Goal: Information Seeking & Learning: Check status

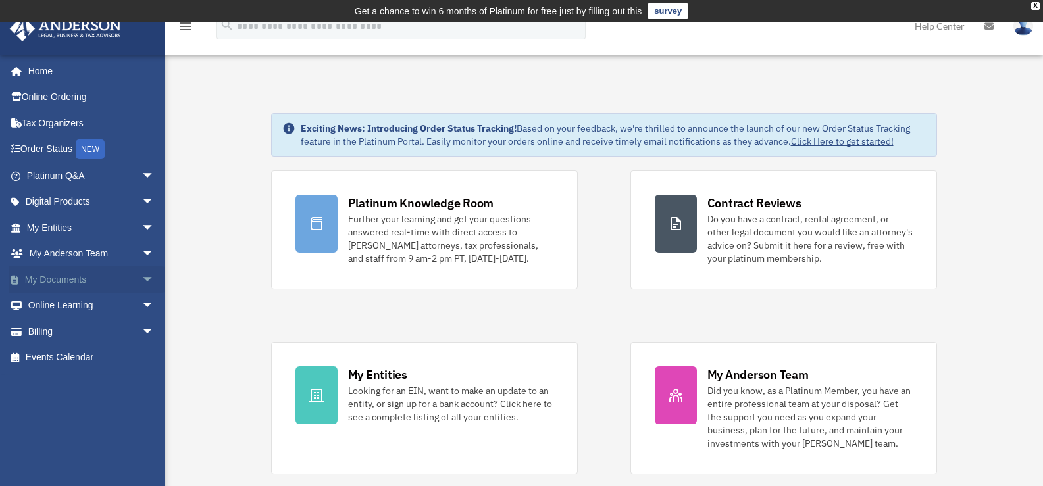
click at [61, 280] on link "My Documents arrow_drop_down" at bounding box center [91, 279] width 165 height 26
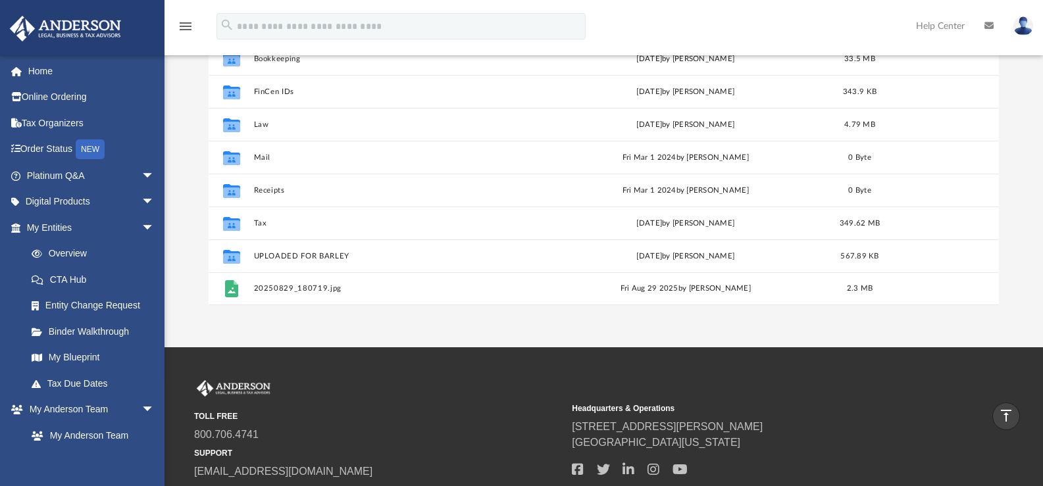
scroll to position [197, 0]
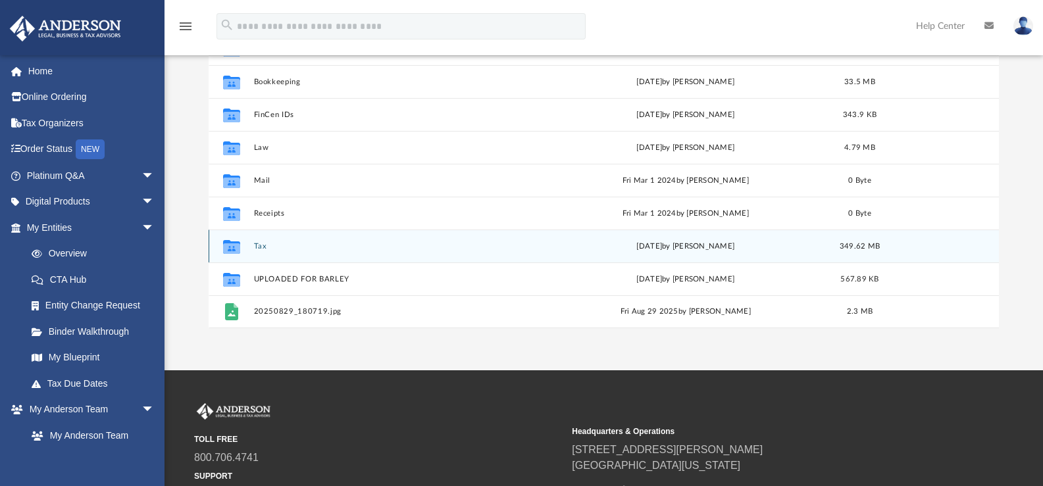
click at [238, 249] on icon "grid" at bounding box center [231, 248] width 17 height 11
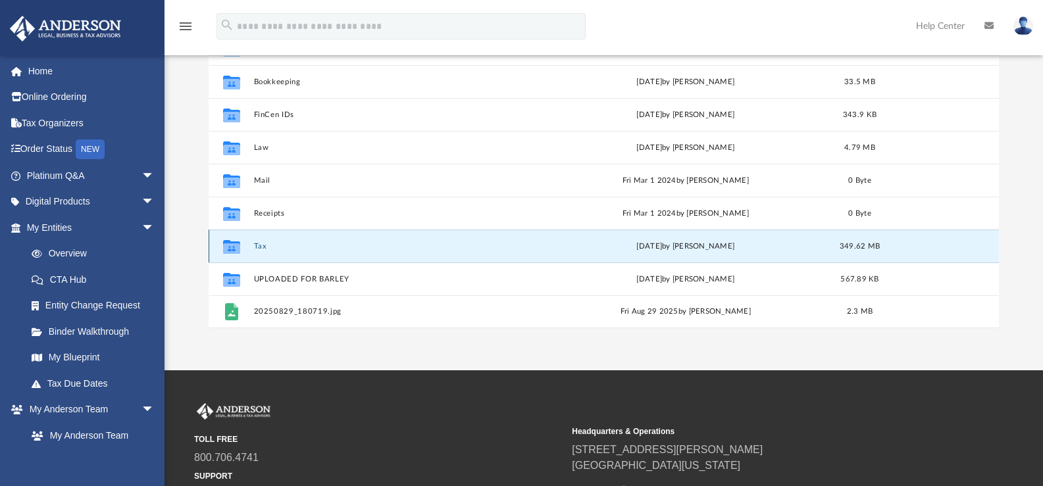
click at [232, 247] on icon "grid" at bounding box center [231, 248] width 17 height 11
click at [264, 245] on button "Tax" at bounding box center [395, 246] width 284 height 9
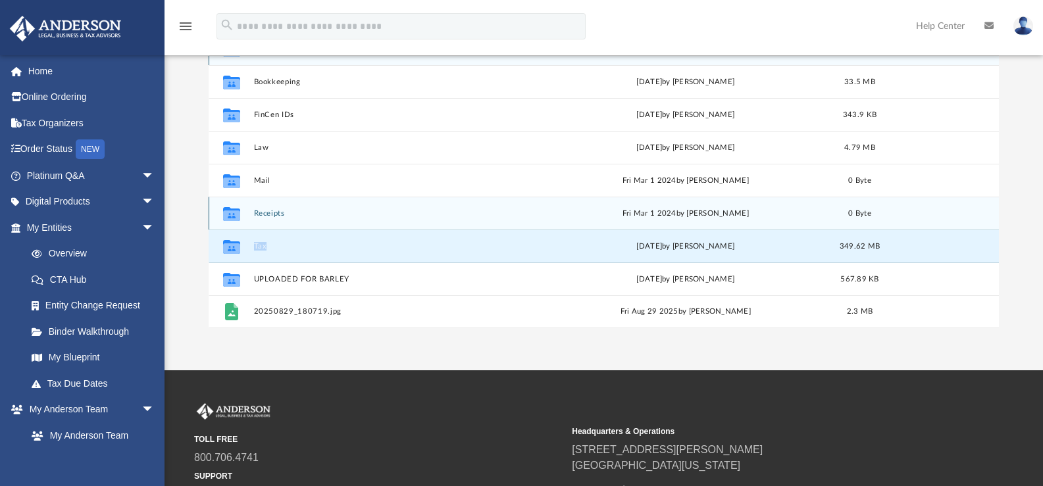
scroll to position [0, 0]
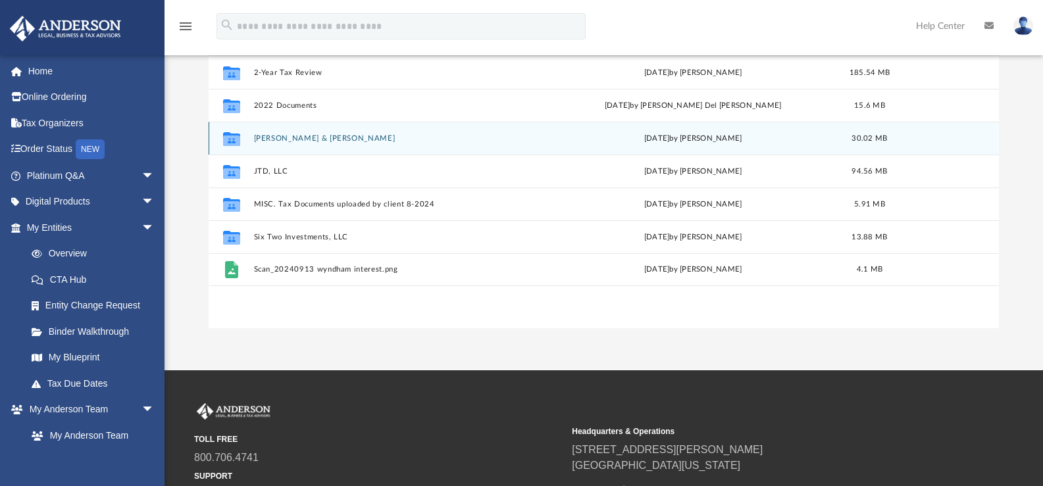
click at [231, 139] on icon "grid" at bounding box center [231, 140] width 17 height 11
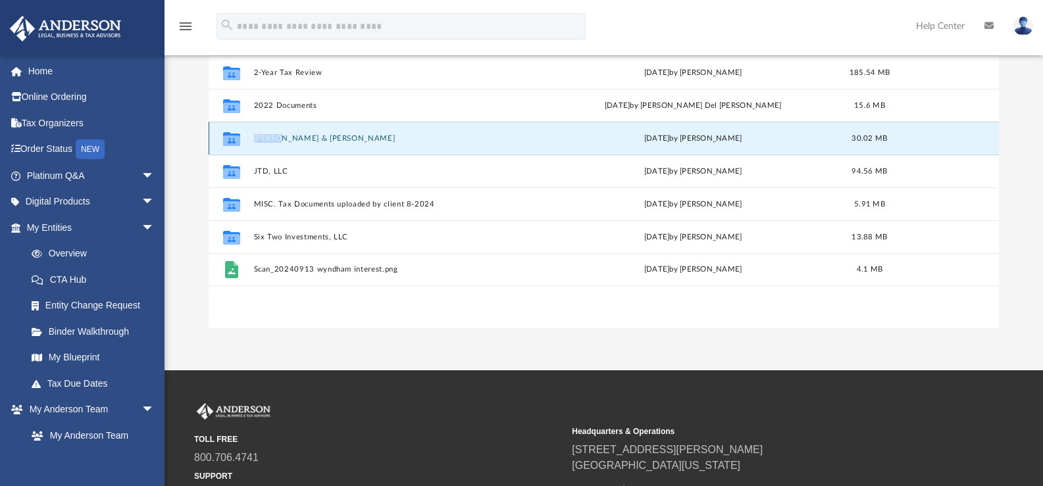
click at [231, 139] on icon "grid" at bounding box center [231, 140] width 17 height 11
click at [358, 139] on button "Dupree, Jerry Don & Terry Renee" at bounding box center [397, 138] width 289 height 9
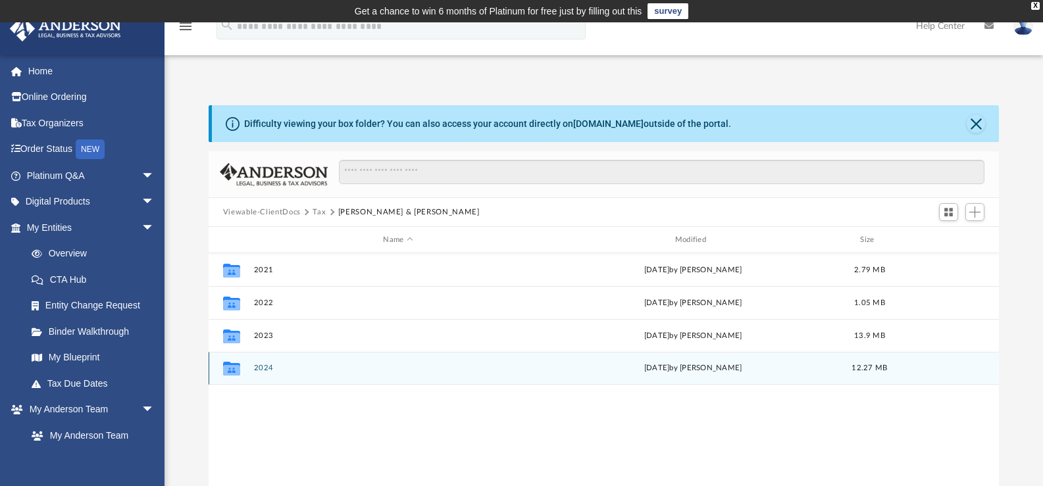
click at [233, 371] on icon "grid" at bounding box center [231, 369] width 17 height 14
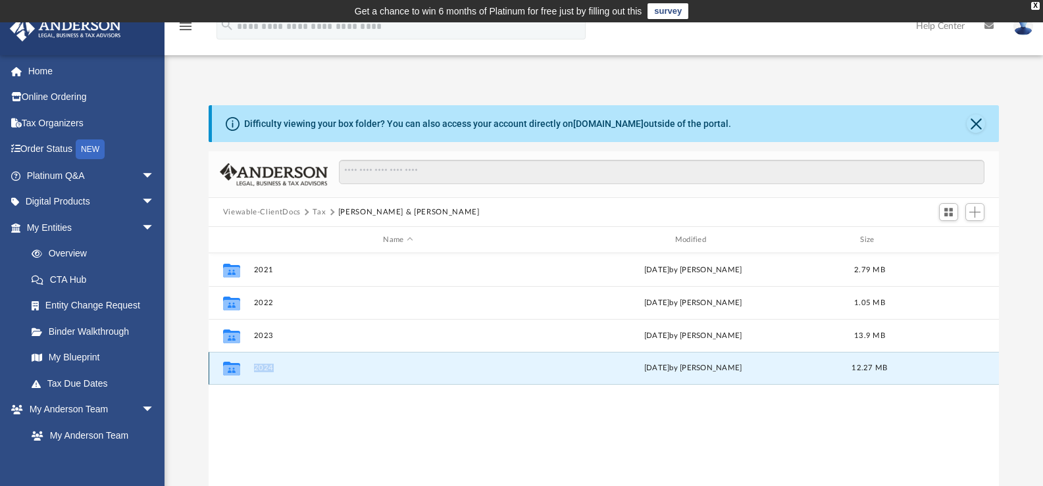
click at [233, 371] on icon "grid" at bounding box center [231, 369] width 17 height 14
click at [230, 374] on icon "grid" at bounding box center [231, 370] width 17 height 11
click at [229, 373] on icon "grid" at bounding box center [231, 369] width 17 height 14
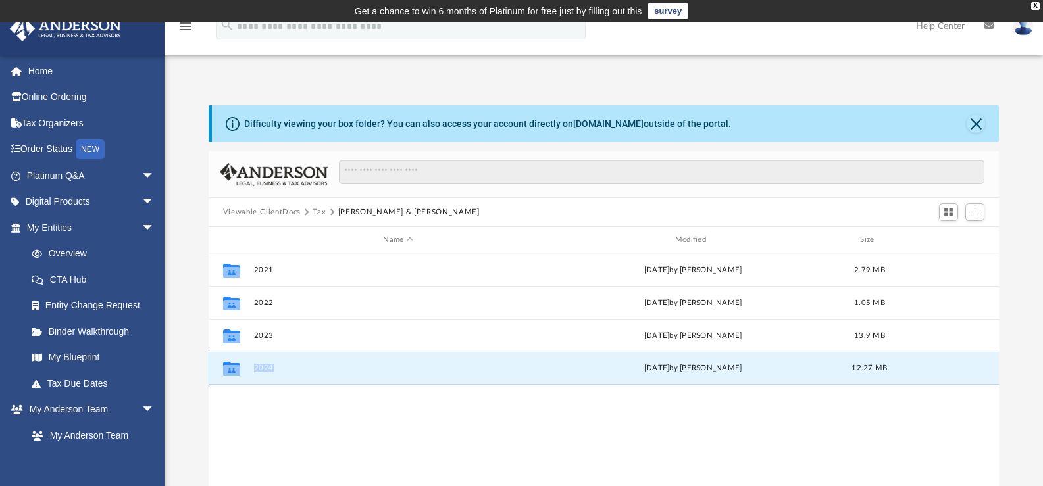
click at [229, 373] on icon "grid" at bounding box center [231, 369] width 17 height 14
click at [230, 373] on icon "grid" at bounding box center [231, 369] width 17 height 14
click at [235, 372] on icon "grid" at bounding box center [231, 369] width 17 height 14
click at [944, 210] on span "Switch to Grid View" at bounding box center [948, 212] width 11 height 11
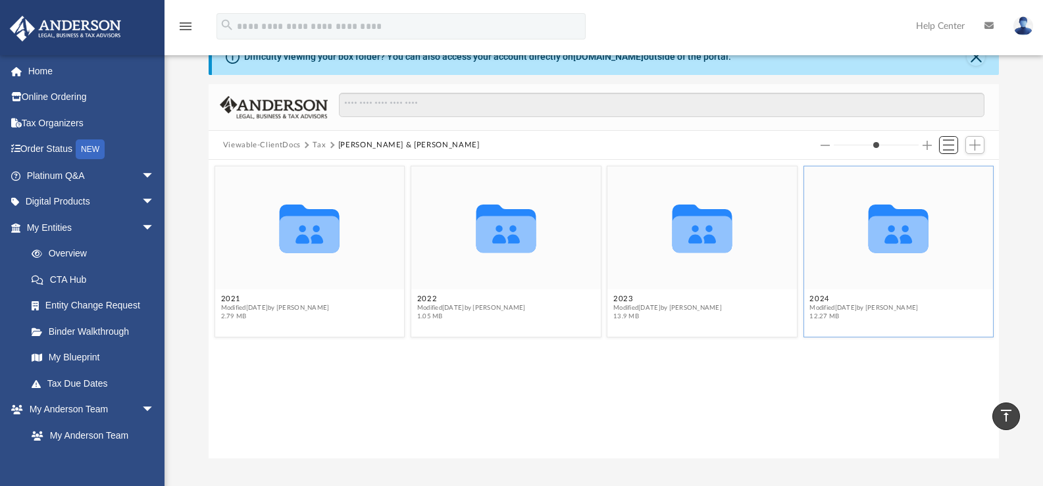
scroll to position [66, 0]
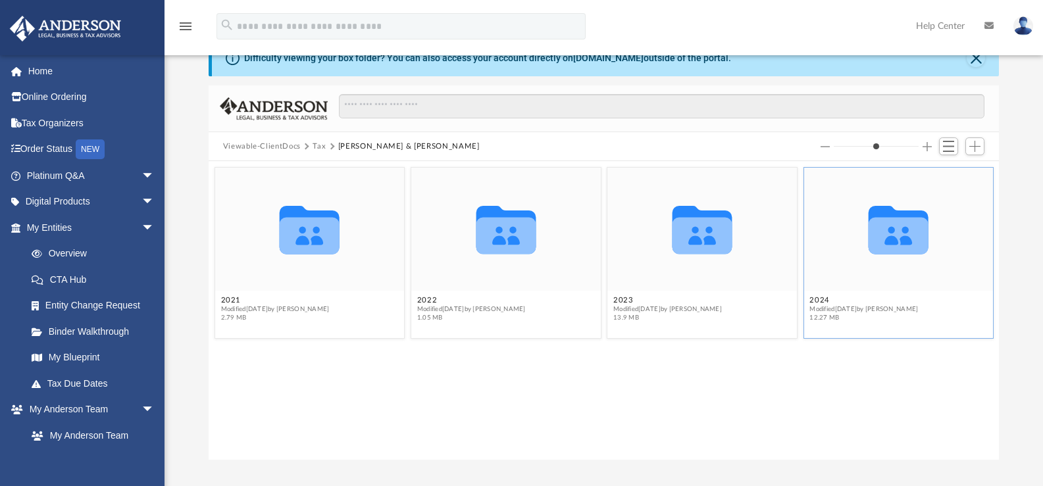
click at [913, 232] on icon "grid" at bounding box center [898, 236] width 60 height 37
click at [910, 234] on icon "grid" at bounding box center [898, 236] width 60 height 37
click at [907, 235] on icon "grid" at bounding box center [898, 236] width 60 height 37
click at [826, 305] on span "Modified Fri Sep 26 2025 by Jasmine Splunge" at bounding box center [863, 309] width 109 height 9
click at [826, 304] on button "2024" at bounding box center [863, 300] width 109 height 9
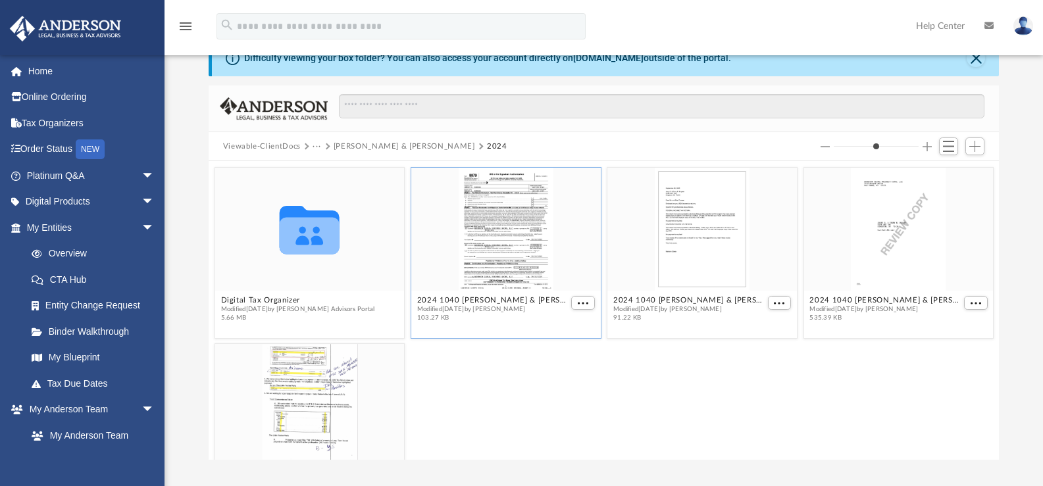
click at [565, 226] on div "grid" at bounding box center [505, 229] width 189 height 123
click at [578, 303] on span "More options" at bounding box center [583, 303] width 11 height 7
click at [568, 329] on li "Preview" at bounding box center [562, 327] width 38 height 14
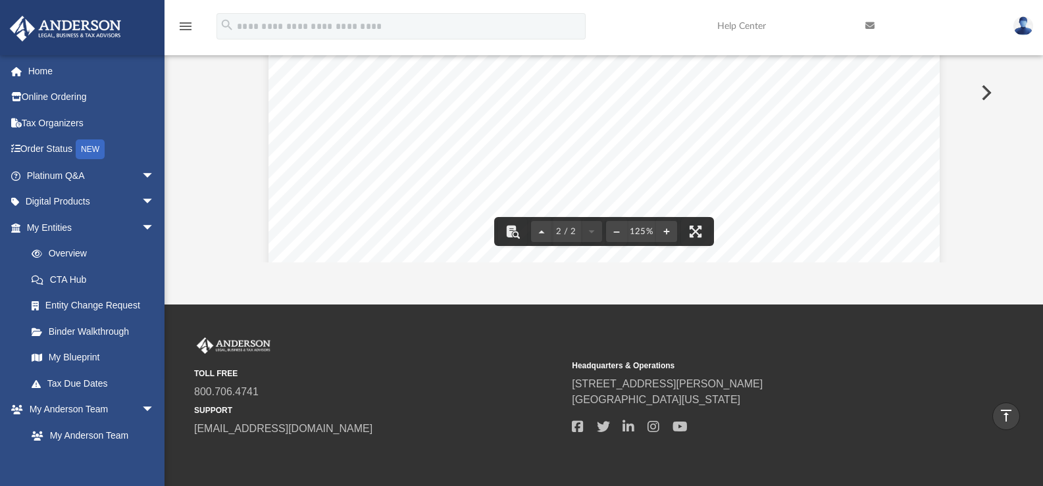
scroll to position [1240, 0]
click at [333, 187] on div "472051 11-25-24 For a balance due return with an electronic payment, complete l…" at bounding box center [603, 16] width 671 height 868
click at [339, 189] on div "472051 11-25-24 For a balance due return with an electronic payment, complete l…" at bounding box center [603, 16] width 671 height 868
click at [337, 189] on div "472051 11-25-24 For a balance due return with an electronic payment, complete l…" at bounding box center [603, 16] width 671 height 868
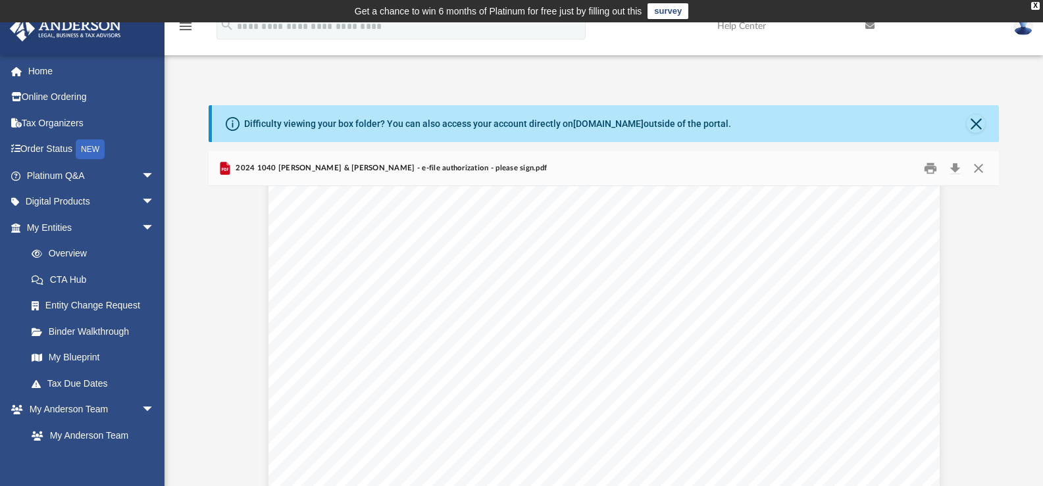
scroll to position [526, 0]
click at [408, 296] on div "(Rev. January 2021) 419995 04-01-24 Social security number Spouse's social secu…" at bounding box center [603, 104] width 671 height 868
click at [409, 294] on div "(Rev. January 2021) 419995 04-01-24 Social security number Spouse's social secu…" at bounding box center [603, 104] width 671 height 868
click at [409, 293] on div "(Rev. January 2021) 419995 04-01-24 Social security number Spouse's social secu…" at bounding box center [603, 104] width 671 height 868
click at [378, 297] on span "|" at bounding box center [379, 298] width 2 height 9
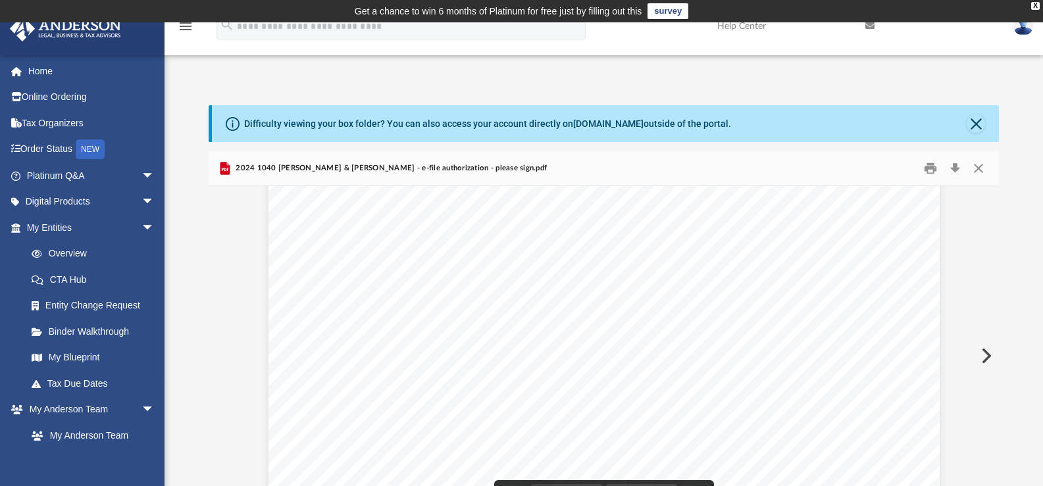
click at [378, 295] on span "|" at bounding box center [379, 298] width 2 height 9
click at [378, 294] on span "|" at bounding box center [379, 298] width 2 height 9
click at [328, 295] on span "Spouse's" at bounding box center [324, 298] width 32 height 9
drag, startPoint x: 321, startPoint y: 293, endPoint x: 278, endPoint y: 289, distance: 42.9
click at [302, 295] on div "(Rev. January 2021) 419995 04-01-24 Social security number Spouse's social secu…" at bounding box center [603, 104] width 671 height 868
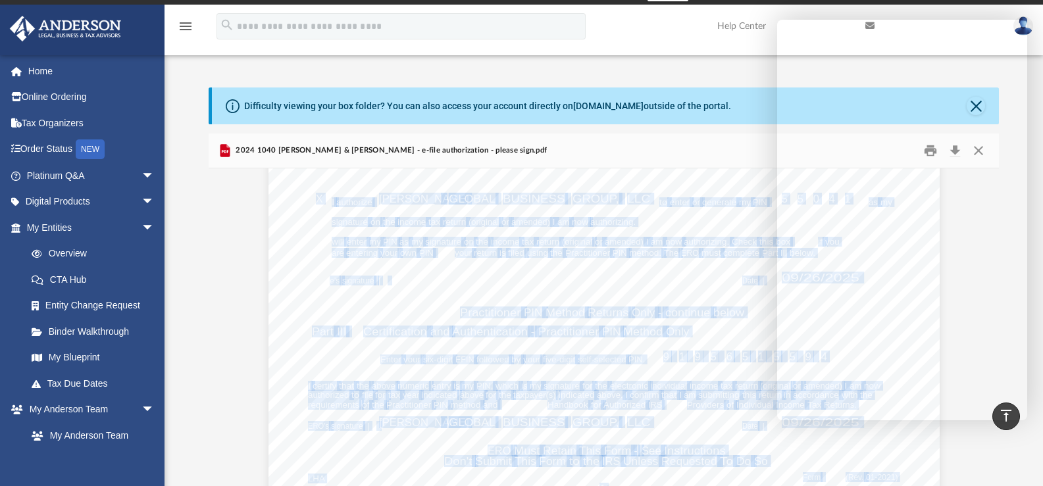
scroll to position [0, 0]
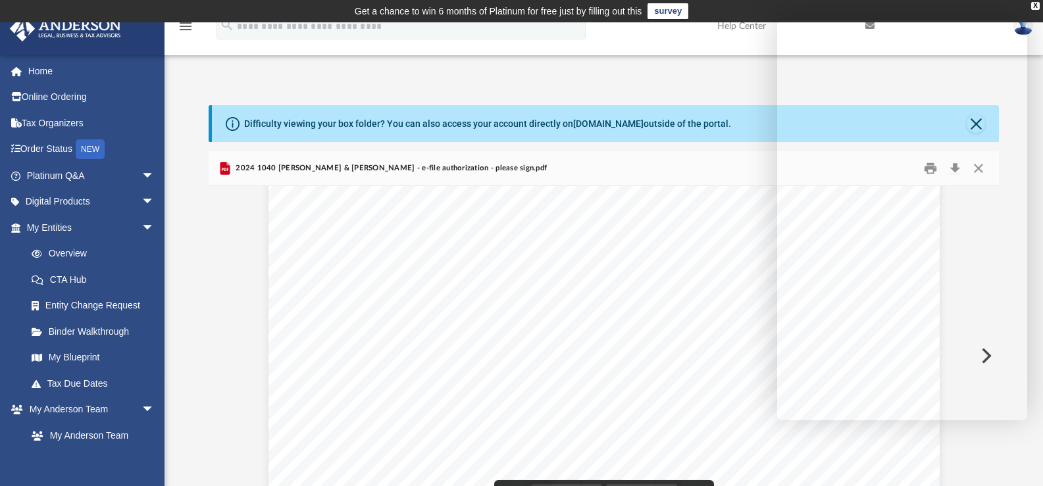
click at [206, 200] on div "Difficulty viewing your box folder? You can also access your account directly o…" at bounding box center [603, 315] width 878 height 420
click at [403, 289] on div "Page 1" at bounding box center [603, 104] width 671 height 868
click at [734, 73] on div "App jntdupree@yahoo.com Sign Out jntdupree@yahoo.com Home Online Ordering Tax O…" at bounding box center [521, 295] width 1043 height 462
click at [1036, 5] on div "X" at bounding box center [1035, 6] width 9 height 8
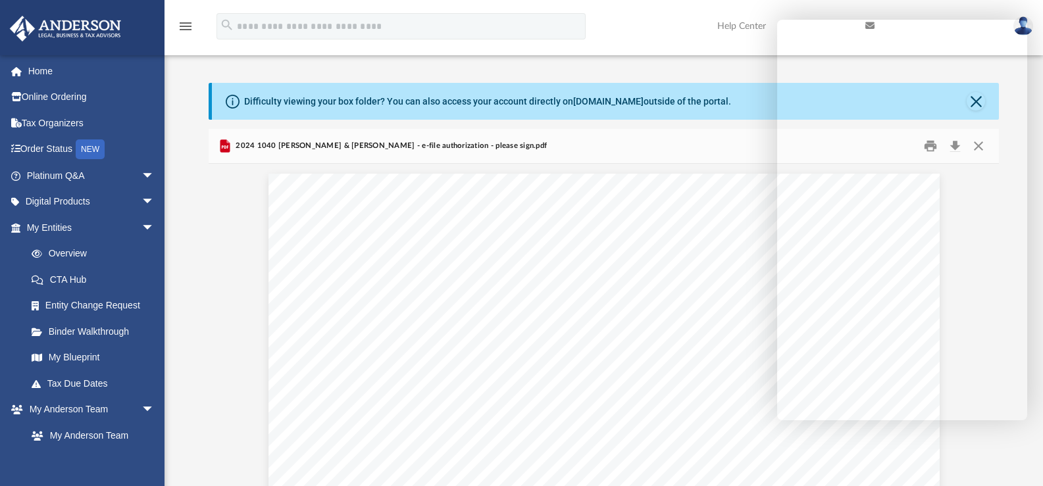
click at [221, 145] on icon "Preview" at bounding box center [225, 145] width 10 height 13
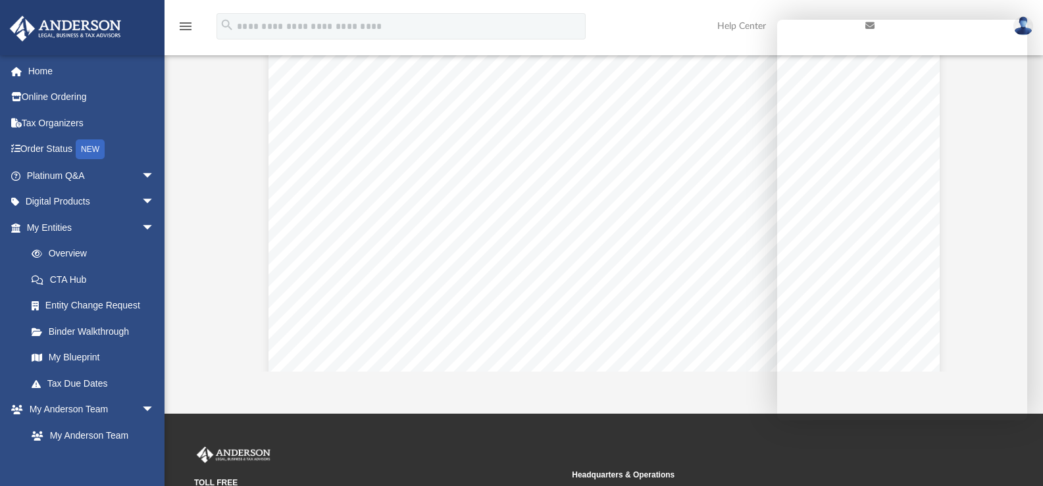
scroll to position [395, 0]
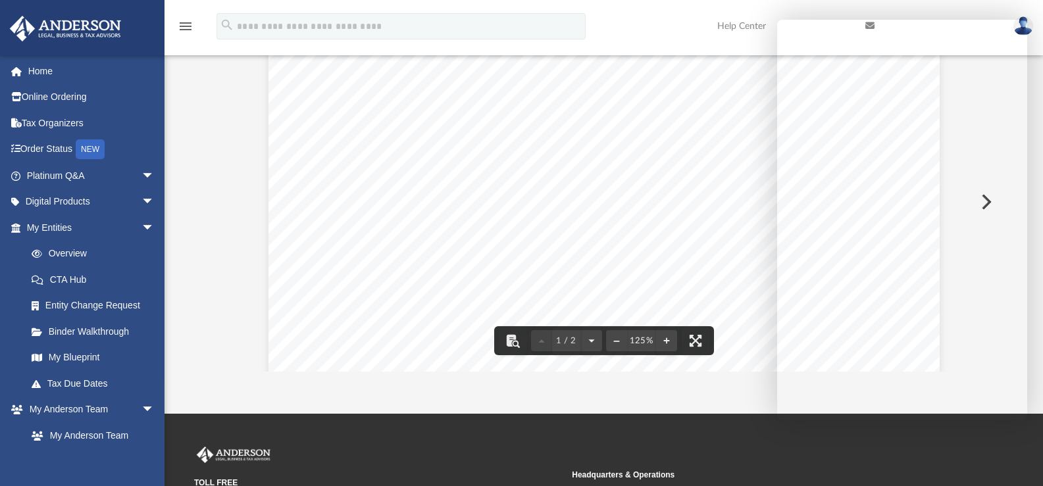
click at [380, 144] on div "(Rev. January 2021) 419995 04-01-24 Social security number Spouse's social secu…" at bounding box center [603, 81] width 671 height 868
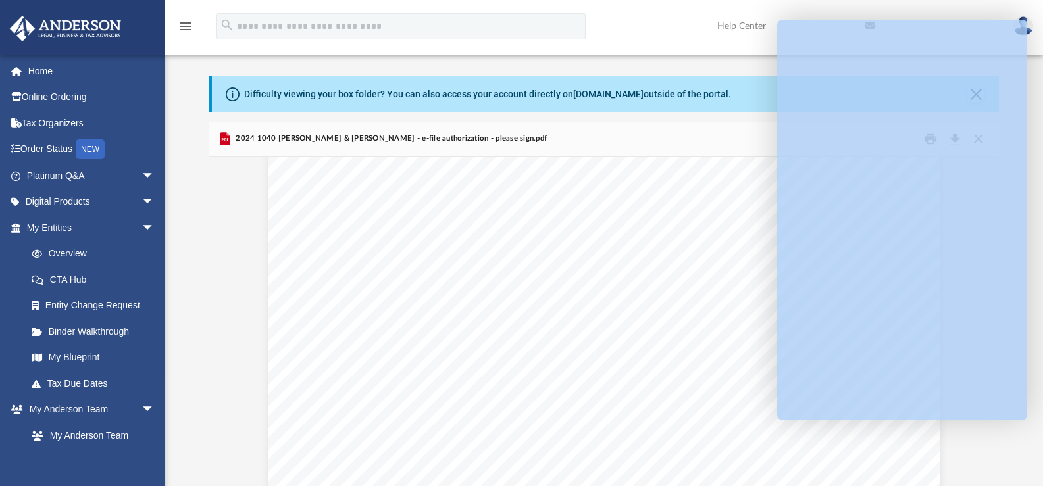
scroll to position [0, 0]
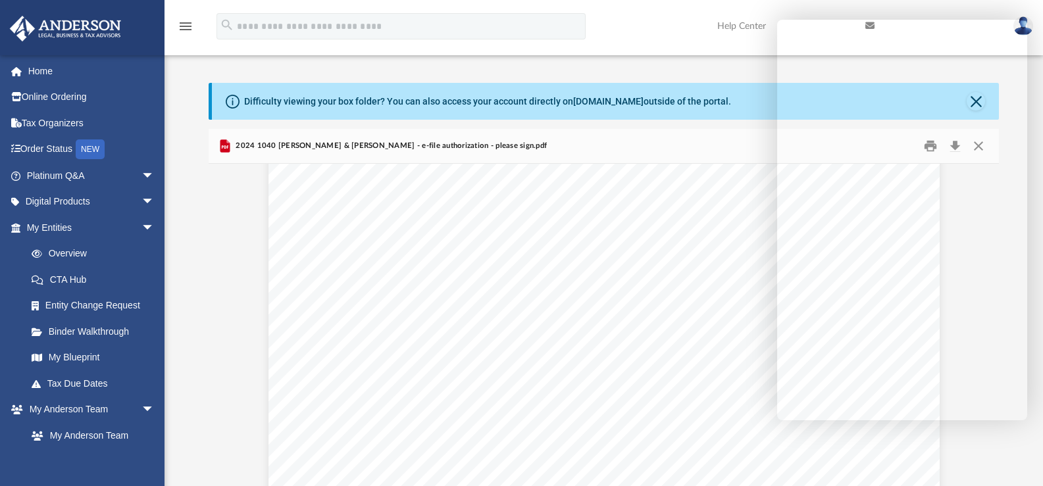
click at [644, 34] on div "menu search Site Menu add jntdupree@yahoo.com My Profile Reset Password Logout …" at bounding box center [521, 32] width 1023 height 45
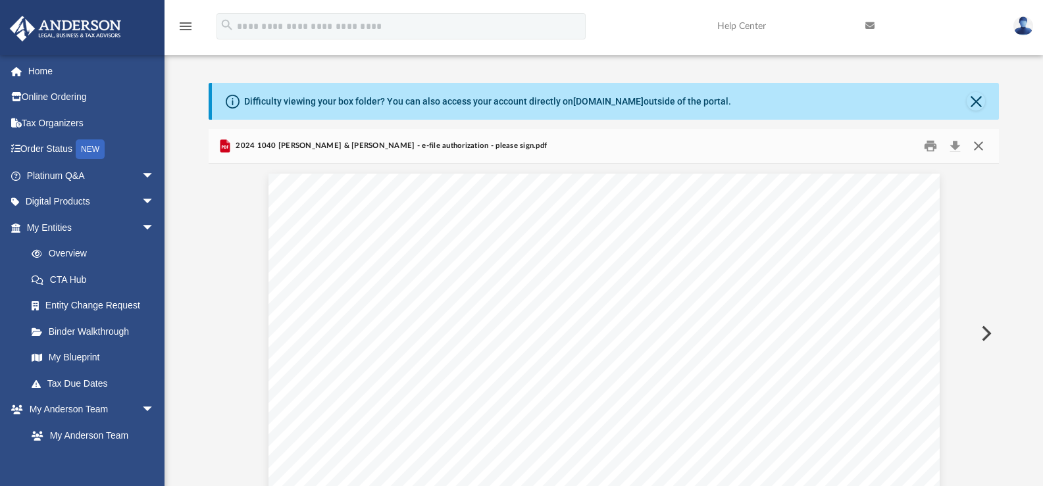
click at [976, 146] on button "Close" at bounding box center [979, 146] width 24 height 20
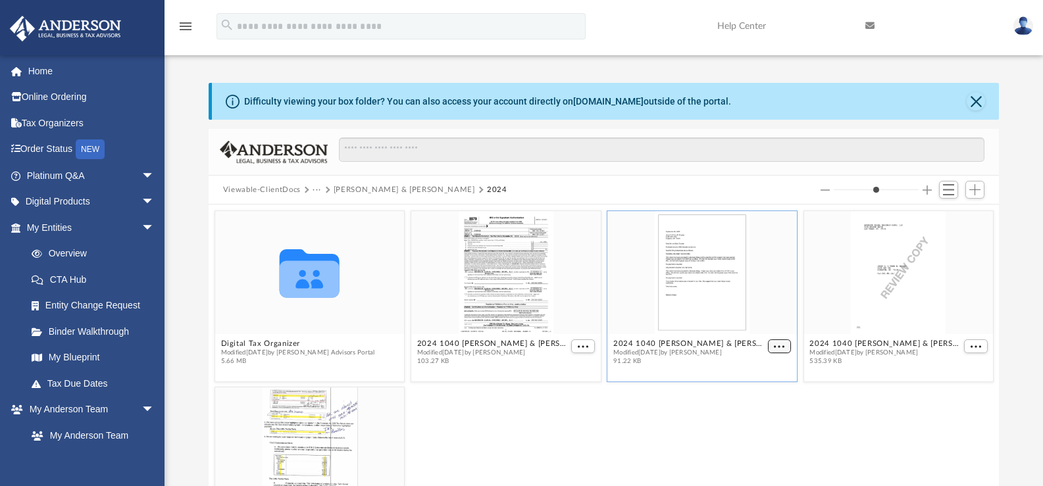
click at [767, 347] on button "More options" at bounding box center [779, 346] width 24 height 14
click at [964, 349] on button "More options" at bounding box center [976, 346] width 24 height 14
click at [949, 370] on li "Preview" at bounding box center [950, 370] width 38 height 14
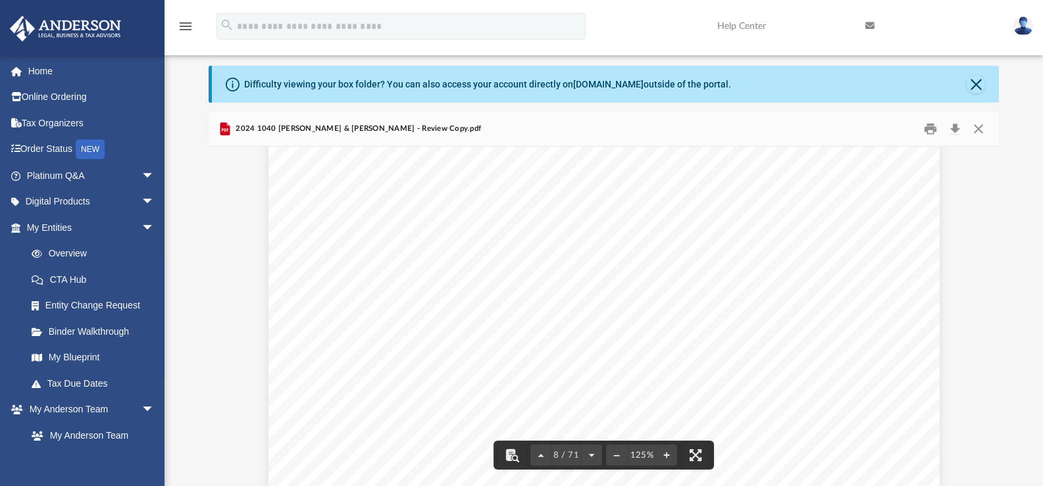
scroll to position [6645, 0]
click at [409, 236] on div "(Rev. January 2021) 419995 04-01-24 Social security number Spouse's social secu…" at bounding box center [603, 163] width 671 height 868
click at [409, 235] on div "(Rev. January 2021) 419995 04-01-24 Social security number Spouse's social secu…" at bounding box center [603, 163] width 671 height 868
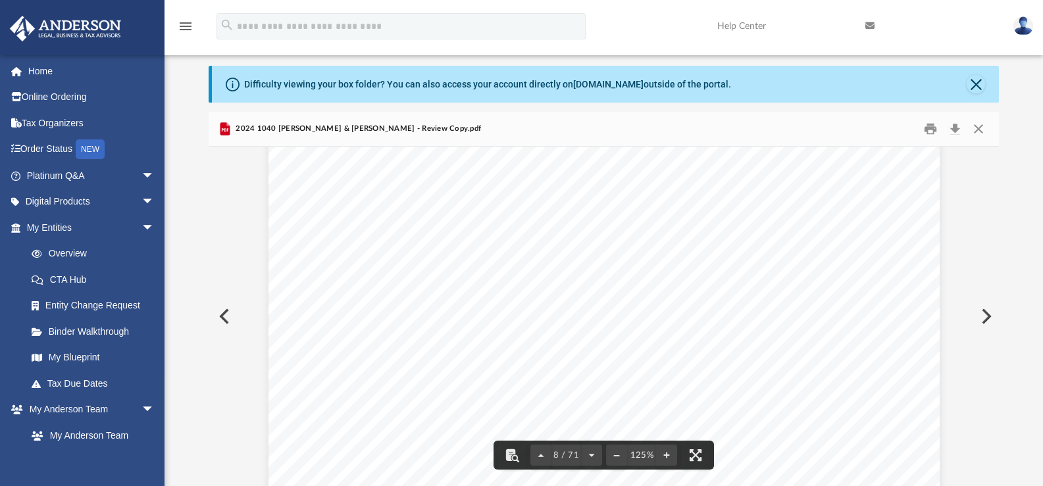
click at [409, 235] on div "(Rev. January 2021) 419995 04-01-24 Social security number Spouse's social secu…" at bounding box center [603, 163] width 671 height 868
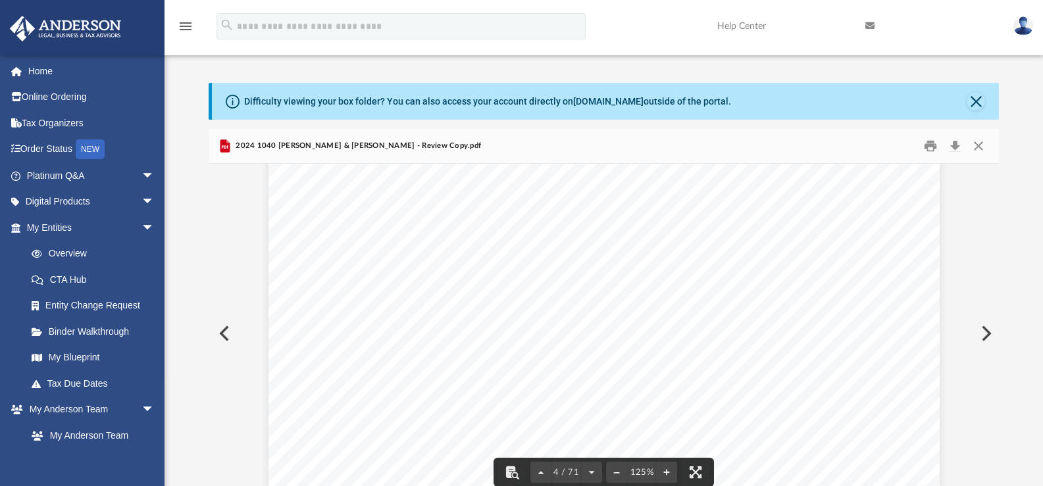
scroll to position [2452, 0]
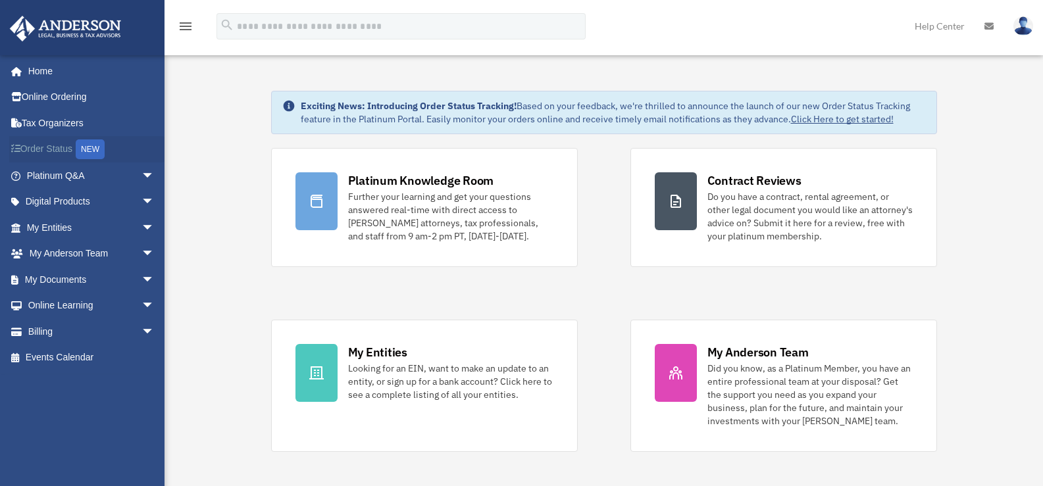
click at [97, 149] on div "NEW" at bounding box center [90, 149] width 29 height 20
